Goal: Browse casually: Explore the website without a specific task or goal

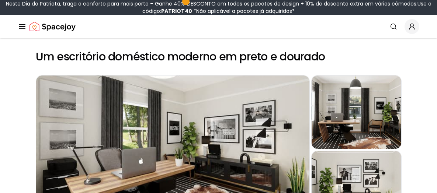
scroll to position [37, 0]
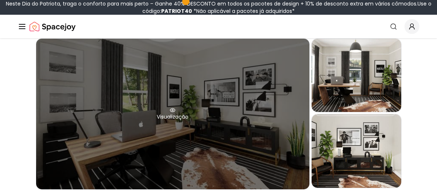
click at [175, 117] on font "Visualização" at bounding box center [173, 116] width 32 height 7
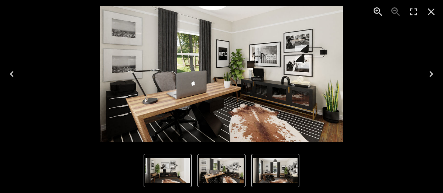
click at [430, 74] on icon "Next" at bounding box center [431, 74] width 12 height 12
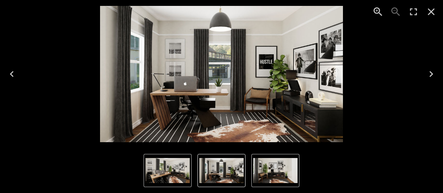
click at [430, 74] on icon "Next" at bounding box center [431, 74] width 12 height 12
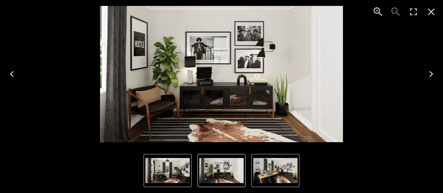
click at [430, 74] on icon "Next" at bounding box center [431, 74] width 12 height 12
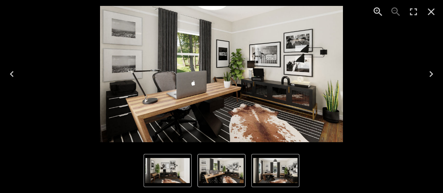
click at [430, 74] on icon "Next" at bounding box center [431, 74] width 12 height 12
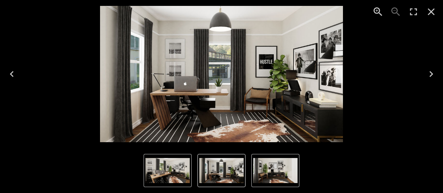
click at [433, 75] on icon "Next" at bounding box center [431, 74] width 12 height 12
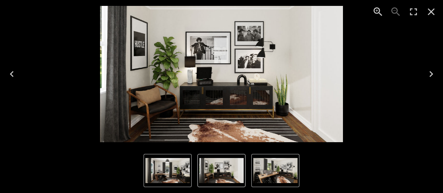
click at [433, 75] on icon "Next" at bounding box center [431, 74] width 12 height 12
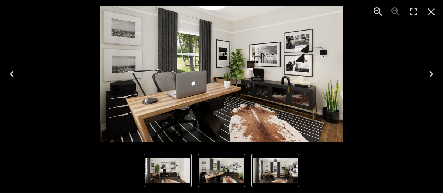
click at [433, 75] on icon "Next" at bounding box center [431, 74] width 12 height 12
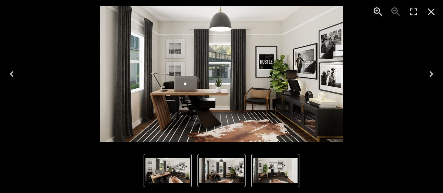
click at [433, 75] on icon "Next" at bounding box center [431, 74] width 12 height 12
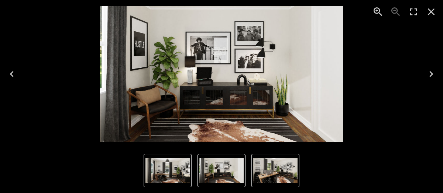
click at [430, 14] on icon "Close" at bounding box center [431, 12] width 12 height 12
